Goal: Task Accomplishment & Management: Use online tool/utility

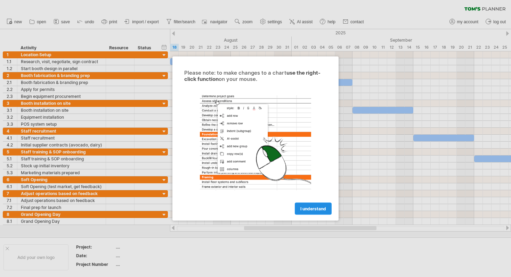
click at [314, 211] on span "I understand" at bounding box center [313, 208] width 26 height 5
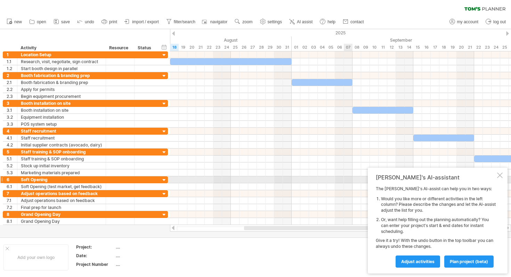
click at [501, 177] on div at bounding box center [500, 176] width 6 height 6
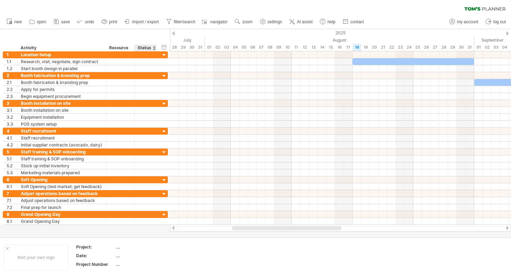
drag, startPoint x: 121, startPoint y: 34, endPoint x: 142, endPoint y: 36, distance: 21.2
click at [142, 36] on div "hide start/end/duration show start/end/duration ******** Activity ******** Reso…" at bounding box center [85, 40] width 170 height 22
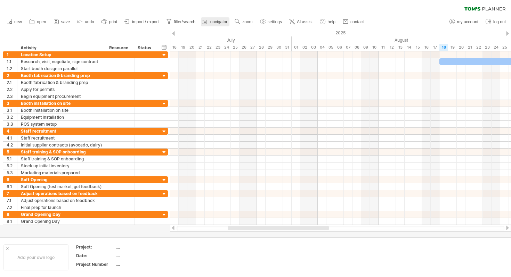
click at [219, 22] on span "navigator" at bounding box center [218, 21] width 17 height 5
click at [304, 21] on span "AI assist" at bounding box center [305, 21] width 16 height 5
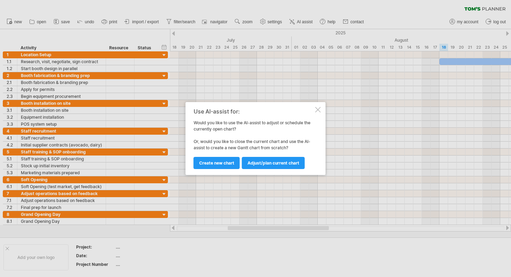
click at [316, 110] on div at bounding box center [318, 110] width 6 height 6
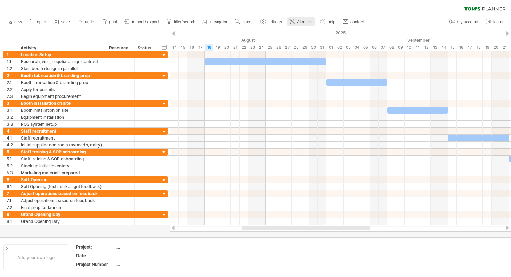
click at [298, 21] on span "AI assist" at bounding box center [305, 21] width 16 height 5
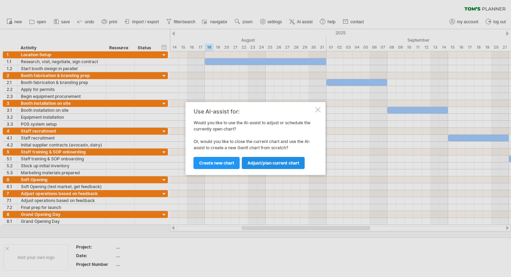
click at [262, 158] on link "Adjust/plan current chart" at bounding box center [273, 163] width 63 height 12
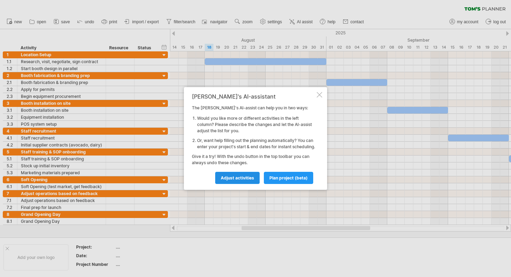
click at [249, 181] on span "Adjust activities" at bounding box center [237, 177] width 33 height 5
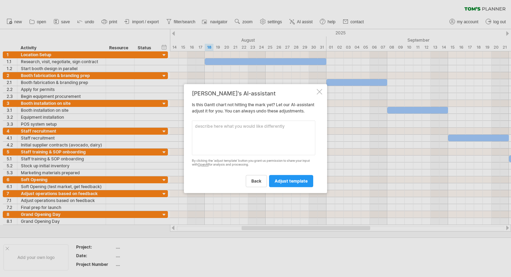
click at [243, 145] on textarea at bounding box center [253, 138] width 123 height 35
type textarea "fill all the dates for activities without date"
click at [282, 187] on link "adjust template" at bounding box center [291, 181] width 44 height 12
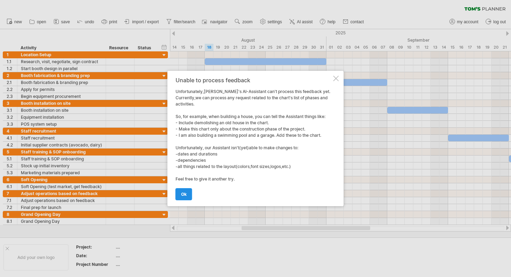
click at [186, 194] on span "ok" at bounding box center [184, 194] width 6 height 5
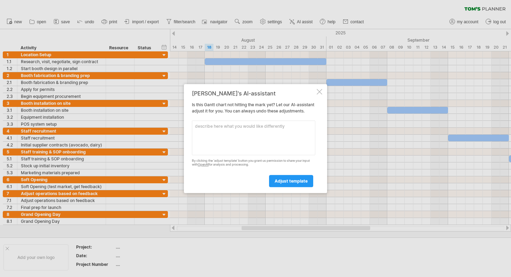
click at [317, 89] on div at bounding box center [319, 92] width 6 height 6
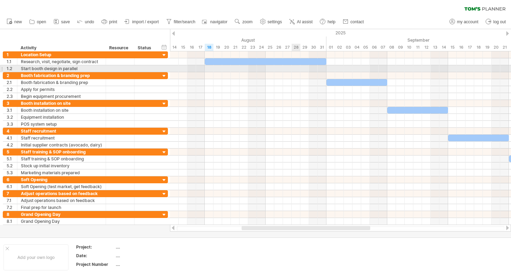
drag, startPoint x: 269, startPoint y: 68, endPoint x: 298, endPoint y: 68, distance: 28.8
click at [298, 68] on div at bounding box center [340, 68] width 341 height 7
drag, startPoint x: 305, startPoint y: 72, endPoint x: 277, endPoint y: 71, distance: 28.1
click at [277, 71] on div at bounding box center [340, 68] width 341 height 7
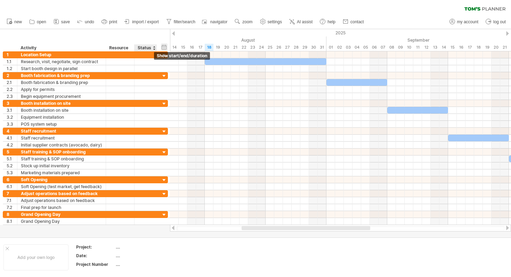
click at [164, 47] on div "hide start/end/duration show start/end/duration" at bounding box center [164, 46] width 7 height 7
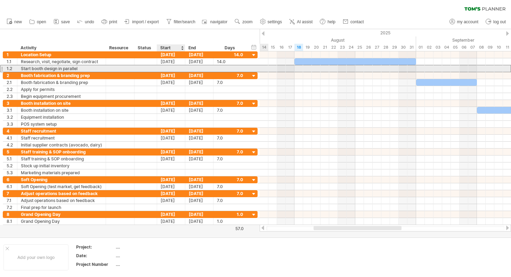
click at [165, 69] on div at bounding box center [171, 68] width 28 height 7
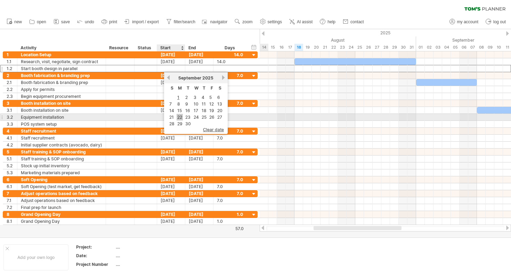
click at [180, 115] on link "22" at bounding box center [179, 117] width 6 height 7
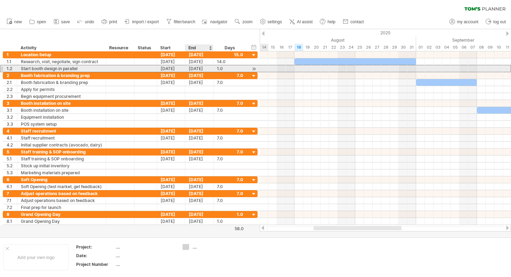
click at [203, 67] on div "[DATE]" at bounding box center [199, 68] width 28 height 7
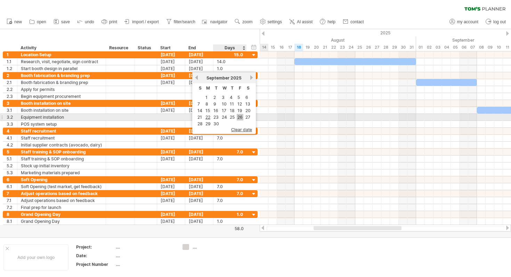
click at [239, 117] on link "26" at bounding box center [240, 117] width 7 height 7
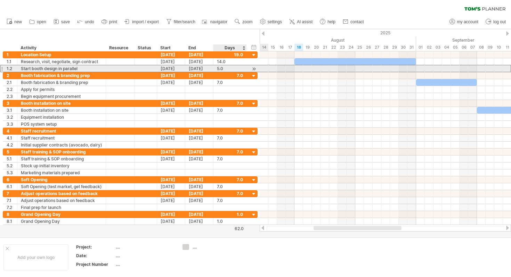
click at [230, 67] on div "5.0" at bounding box center [230, 68] width 26 height 7
click at [255, 68] on div at bounding box center [253, 68] width 7 height 7
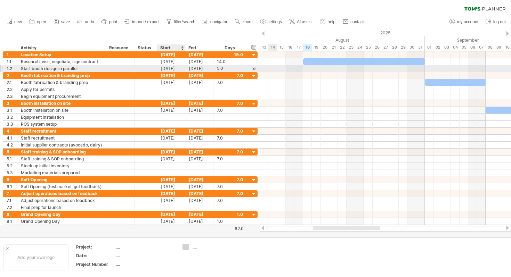
click at [177, 68] on div "[DATE]" at bounding box center [171, 68] width 28 height 7
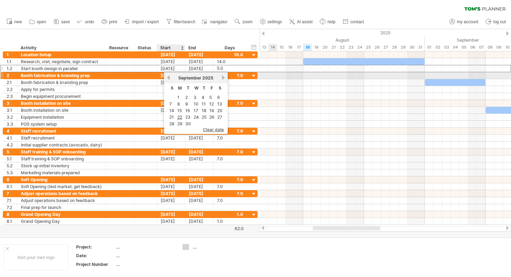
click at [165, 77] on div "previous next [DATE]" at bounding box center [196, 77] width 64 height 11
click at [167, 77] on link "previous" at bounding box center [168, 77] width 5 height 5
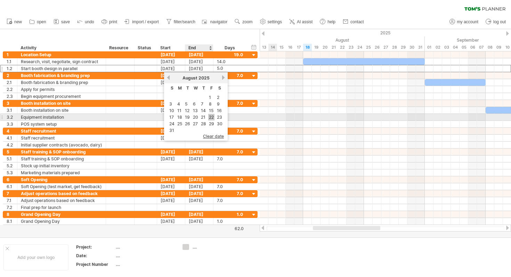
click at [210, 116] on link "22" at bounding box center [211, 117] width 6 height 7
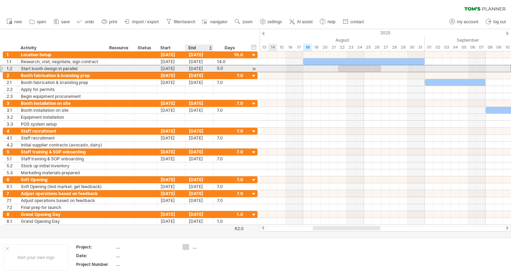
click at [202, 68] on div "[DATE]" at bounding box center [199, 68] width 28 height 7
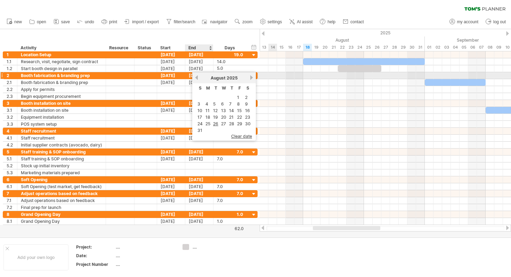
click at [197, 77] on link "previous" at bounding box center [196, 77] width 5 height 5
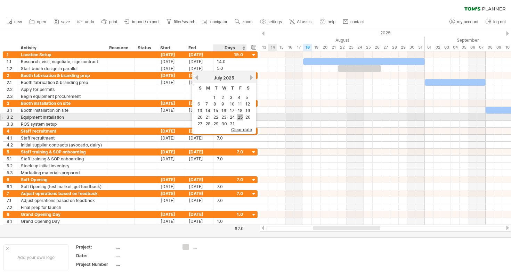
click at [240, 116] on link "25" at bounding box center [240, 117] width 6 height 7
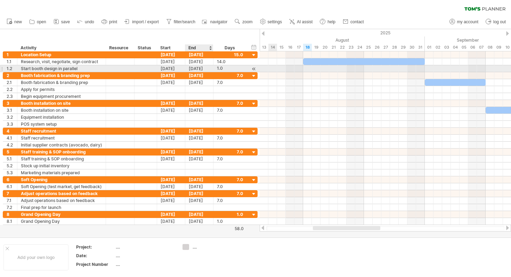
click at [199, 69] on div "[DATE]" at bounding box center [199, 68] width 28 height 7
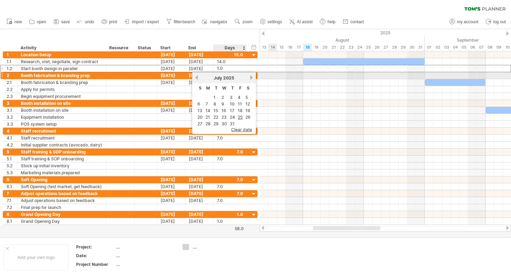
click at [249, 78] on link "next" at bounding box center [251, 77] width 5 height 5
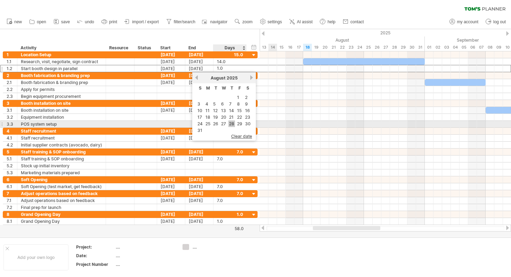
click at [232, 124] on link "28" at bounding box center [231, 124] width 7 height 7
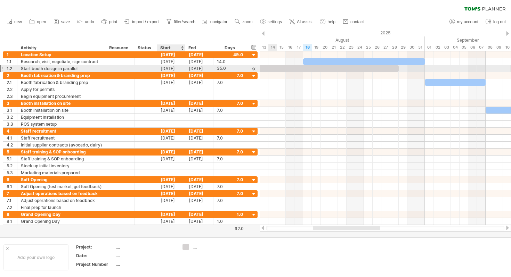
click at [179, 68] on div "[DATE]" at bounding box center [171, 68] width 28 height 7
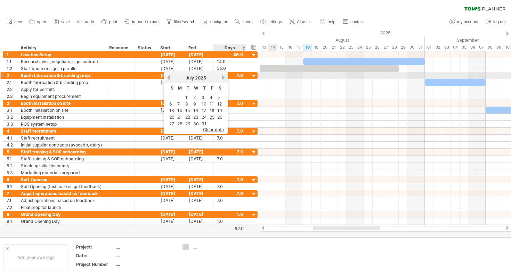
click at [221, 77] on link "next" at bounding box center [223, 77] width 5 height 5
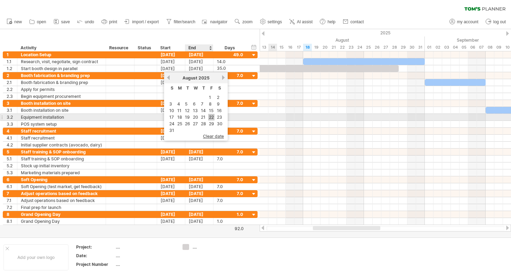
click at [212, 116] on link "22" at bounding box center [211, 117] width 6 height 7
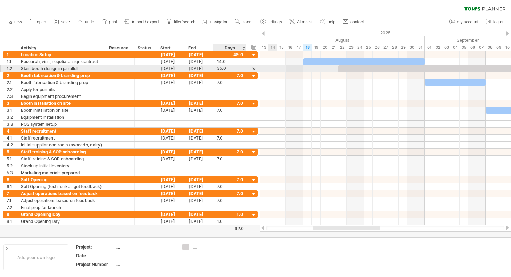
click at [254, 68] on div at bounding box center [253, 68] width 7 height 7
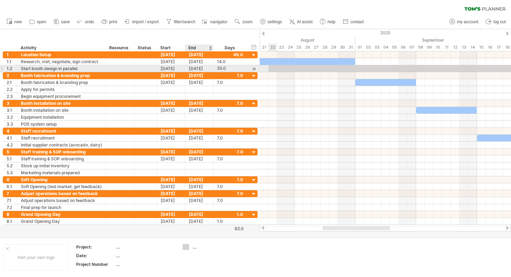
click at [202, 67] on div "[DATE]" at bounding box center [199, 68] width 28 height 7
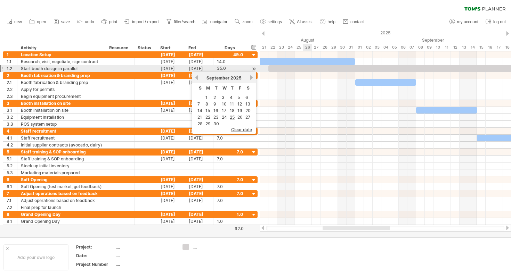
click at [308, 67] on div at bounding box center [420, 68] width 304 height 7
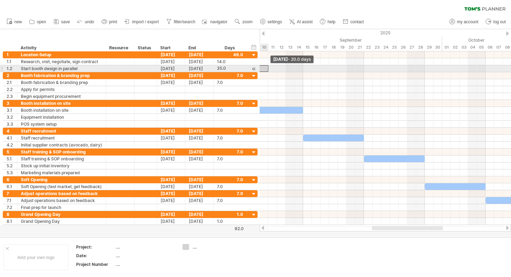
drag, startPoint x: 397, startPoint y: 68, endPoint x: 265, endPoint y: 68, distance: 131.6
click at [264, 68] on div at bounding box center [181, 68] width 174 height 7
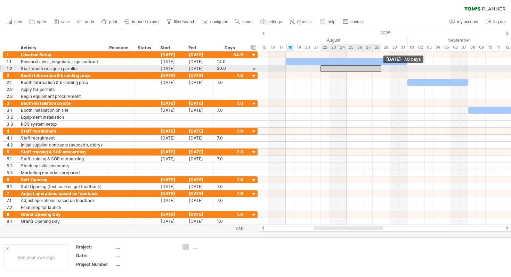
drag, startPoint x: 493, startPoint y: 68, endPoint x: 379, endPoint y: 69, distance: 114.3
click at [379, 69] on div at bounding box center [350, 68] width 61 height 7
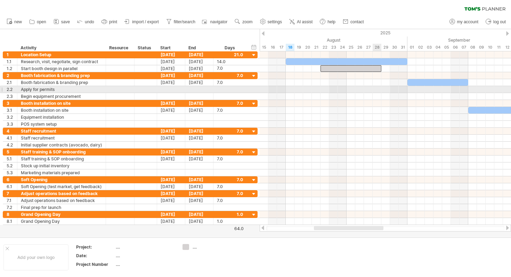
click at [375, 86] on div at bounding box center [384, 89] width 251 height 7
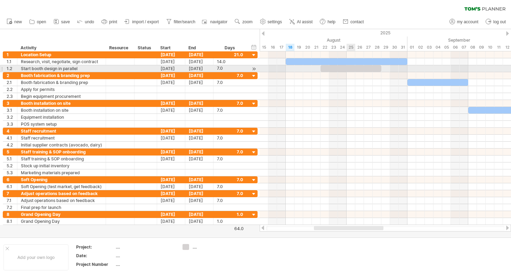
click at [350, 66] on div at bounding box center [350, 68] width 61 height 7
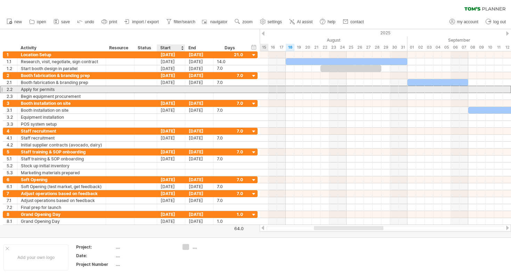
click at [170, 88] on div at bounding box center [171, 89] width 28 height 7
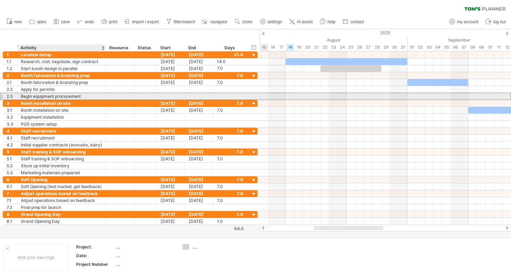
click at [92, 96] on div "Begin equipment procurement" at bounding box center [61, 96] width 81 height 7
click at [170, 96] on div at bounding box center [171, 96] width 28 height 7
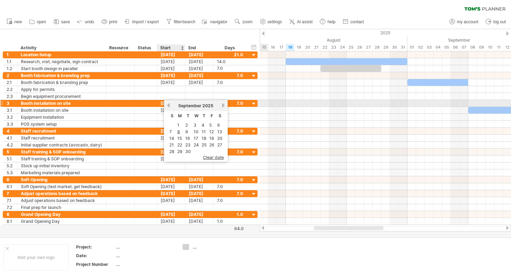
click at [168, 105] on link "previous" at bounding box center [168, 105] width 5 height 5
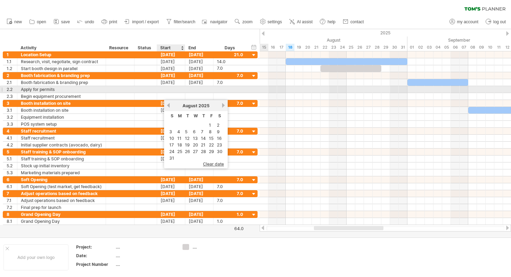
click at [168, 89] on div at bounding box center [171, 89] width 28 height 7
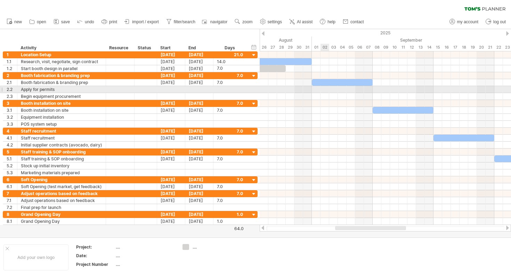
drag, startPoint x: 317, startPoint y: 90, endPoint x: 325, endPoint y: 90, distance: 8.0
click at [325, 90] on div at bounding box center [384, 89] width 251 height 7
click at [316, 89] on div at bounding box center [384, 89] width 251 height 7
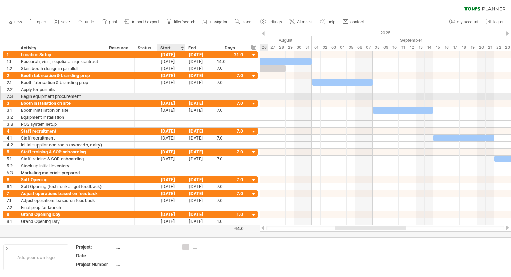
click at [180, 89] on div at bounding box center [171, 89] width 28 height 7
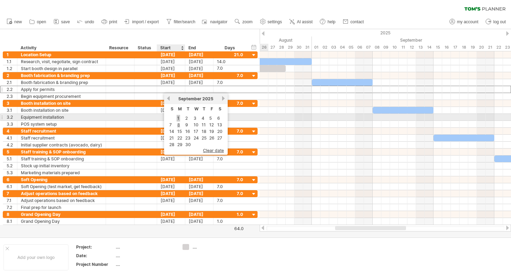
click at [177, 118] on link "1" at bounding box center [177, 118] width 3 height 7
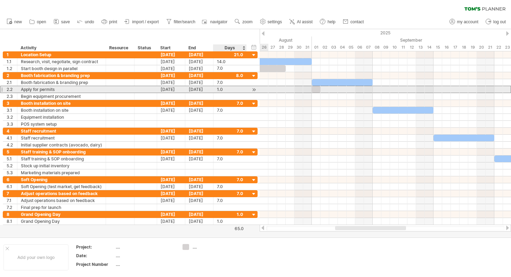
click at [228, 89] on div "1.0" at bounding box center [230, 89] width 26 height 7
click at [221, 88] on input "***" at bounding box center [223, 89] width 13 height 7
drag, startPoint x: 223, startPoint y: 90, endPoint x: 214, endPoint y: 90, distance: 8.7
click at [214, 90] on div "*** 1.0" at bounding box center [229, 89] width 33 height 7
type input "*"
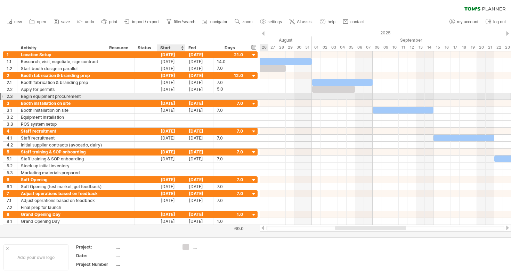
scroll to position [0, 0]
click at [171, 97] on div at bounding box center [171, 96] width 28 height 7
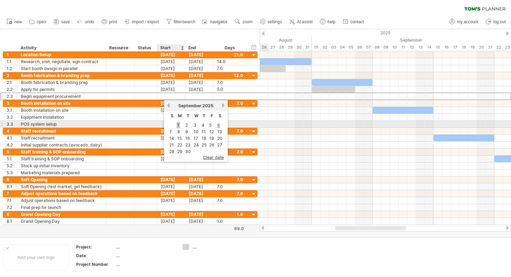
click at [178, 124] on link "1" at bounding box center [177, 125] width 3 height 7
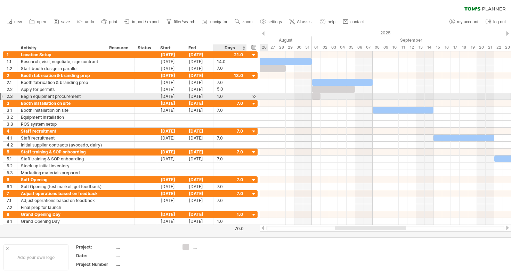
click at [221, 97] on div "1.0" at bounding box center [230, 96] width 26 height 7
type input "*"
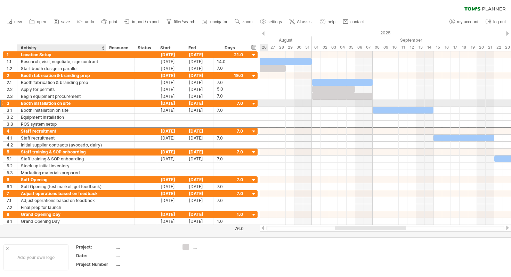
scroll to position [0, 0]
click at [77, 103] on div "Booth installation on site" at bounding box center [61, 103] width 81 height 7
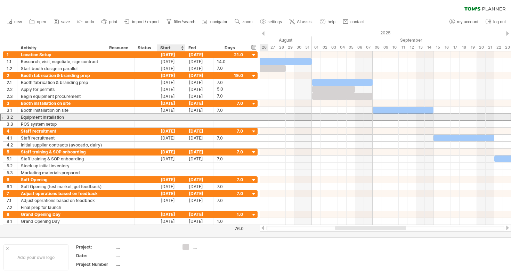
click at [174, 118] on div at bounding box center [171, 117] width 28 height 7
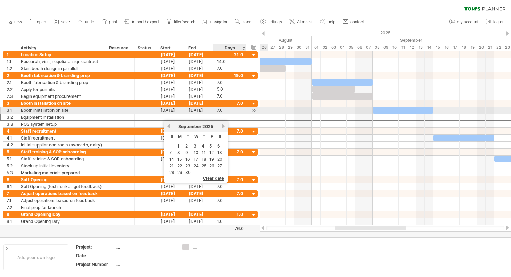
click at [223, 110] on div "7.0" at bounding box center [230, 110] width 26 height 7
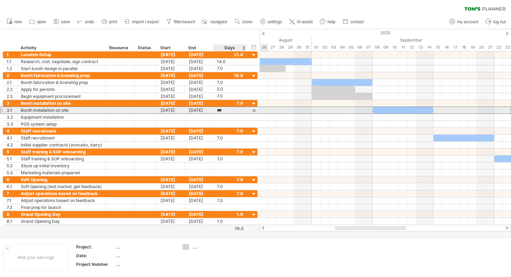
scroll to position [0, 0]
click at [223, 110] on input "***" at bounding box center [223, 110] width 13 height 7
drag, startPoint x: 225, startPoint y: 110, endPoint x: 212, endPoint y: 110, distance: 13.2
click at [212, 110] on div "**********" at bounding box center [130, 110] width 255 height 7
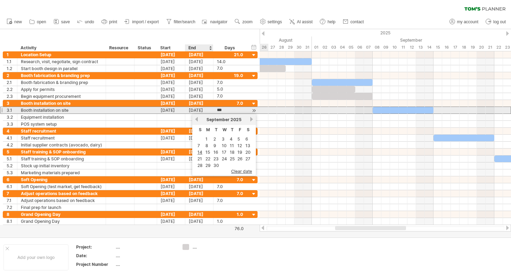
type input "*"
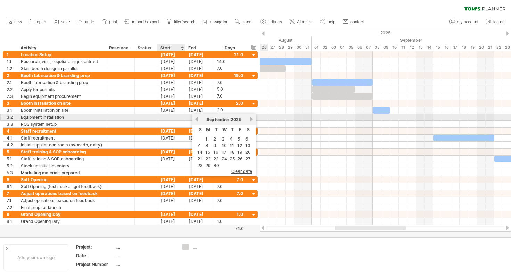
scroll to position [0, 0]
click at [169, 118] on div at bounding box center [171, 117] width 28 height 7
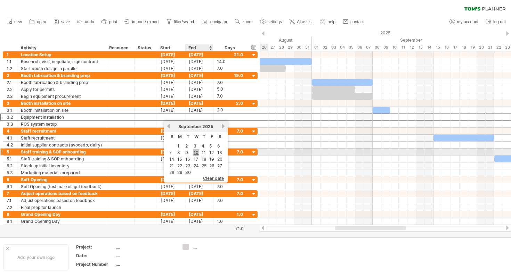
click at [197, 153] on link "10" at bounding box center [196, 152] width 6 height 7
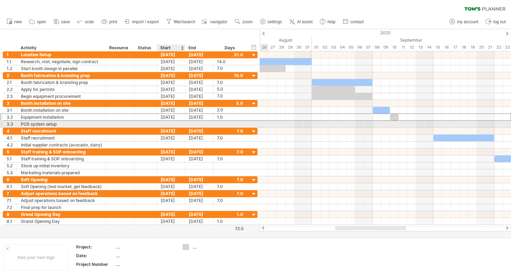
click at [179, 123] on div at bounding box center [171, 124] width 28 height 7
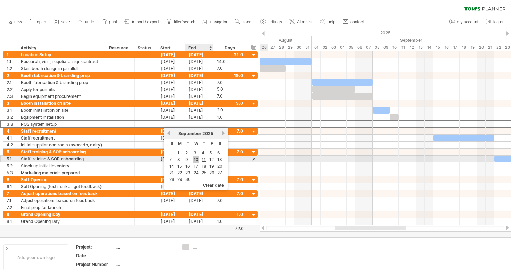
click at [196, 159] on link "10" at bounding box center [196, 159] width 6 height 7
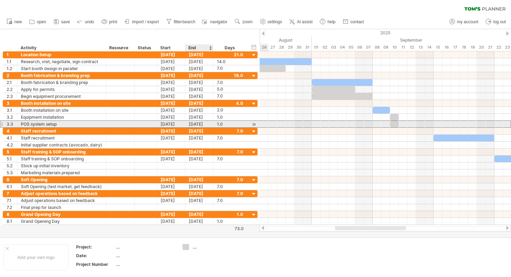
click at [200, 125] on div "[DATE]" at bounding box center [199, 124] width 28 height 7
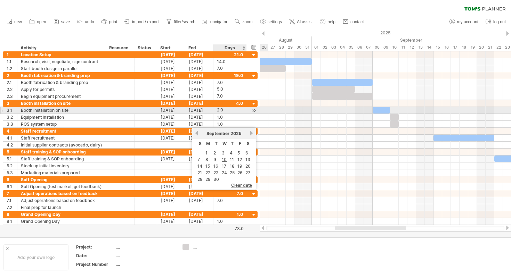
click at [249, 112] on div "**********" at bounding box center [130, 110] width 255 height 7
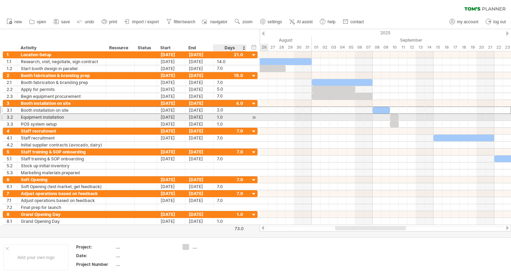
click at [233, 118] on div "1.0" at bounding box center [230, 117] width 26 height 7
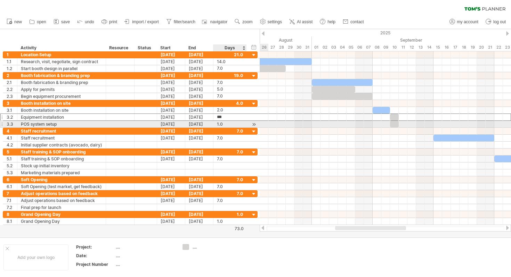
click at [233, 123] on div "1.0" at bounding box center [230, 124] width 26 height 7
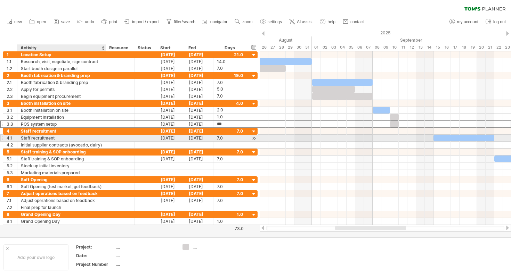
click at [47, 140] on div "Staff recruitment" at bounding box center [61, 138] width 81 height 7
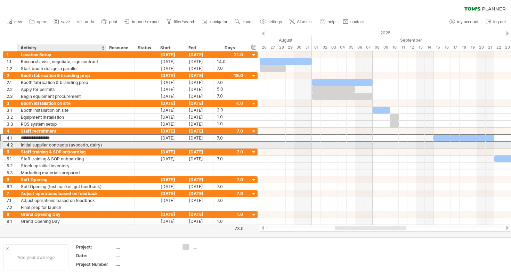
click at [47, 146] on div "Initial supplier contracts (avocado, dairy)" at bounding box center [61, 145] width 81 height 7
click at [81, 143] on input "**********" at bounding box center [61, 145] width 81 height 7
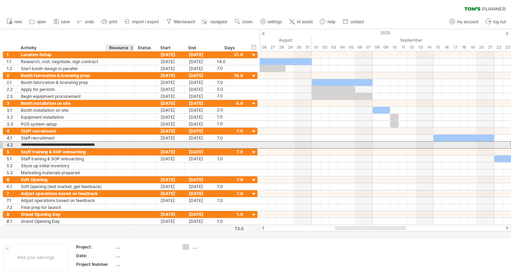
drag, startPoint x: 69, startPoint y: 144, endPoint x: 113, endPoint y: 148, distance: 43.5
click at [113, 148] on div "**********" at bounding box center [130, 144] width 255 height 7
drag, startPoint x: 97, startPoint y: 146, endPoint x: 42, endPoint y: 146, distance: 54.9
click at [42, 146] on div "Initial supplier contracts (avocado, dairy)" at bounding box center [61, 145] width 81 height 7
drag, startPoint x: 22, startPoint y: 144, endPoint x: 122, endPoint y: 144, distance: 99.7
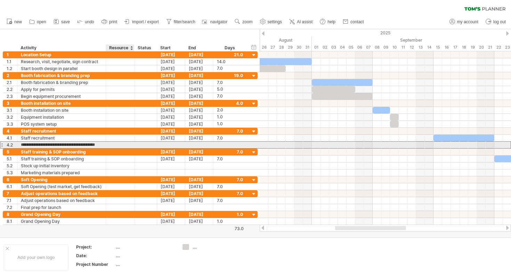
click at [122, 144] on div "**********" at bounding box center [130, 144] width 255 height 7
